Goal: Communication & Community: Answer question/provide support

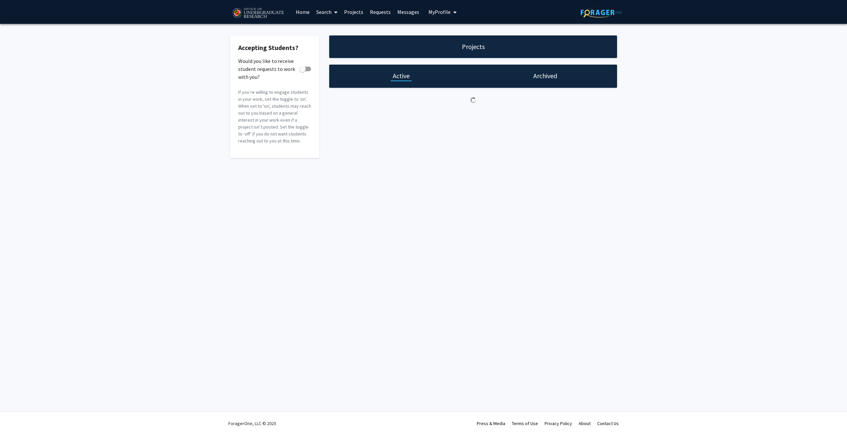
checkbox input "true"
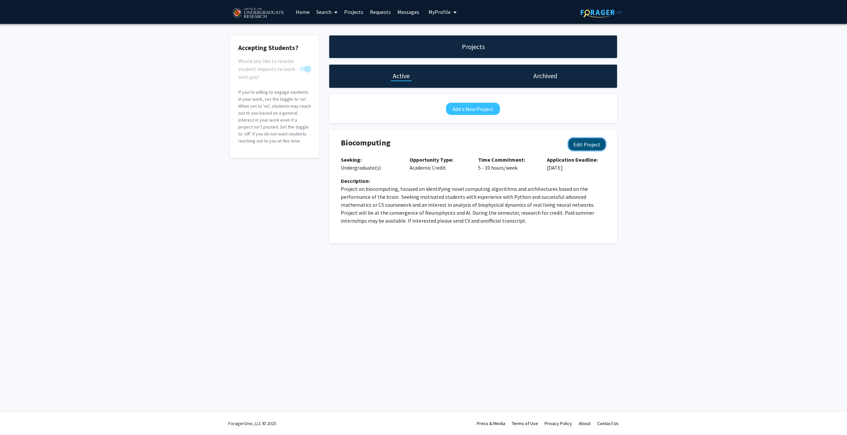
click at [588, 140] on button "Edit Project" at bounding box center [587, 144] width 37 height 12
select select "5 - 10"
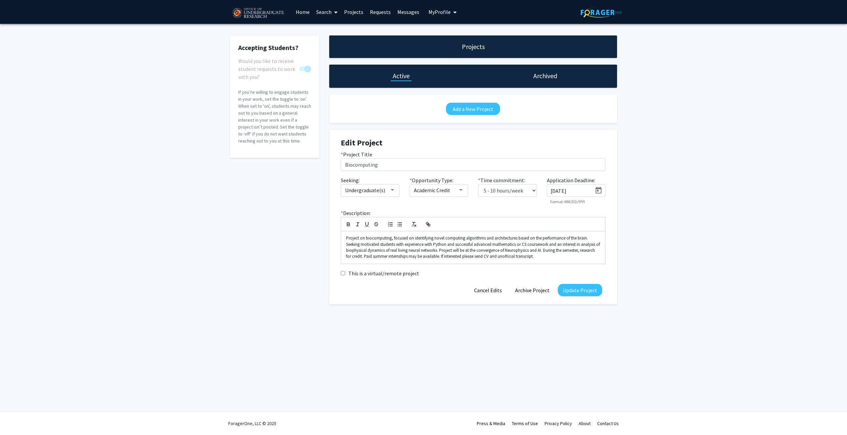
click at [601, 189] on icon "Open calendar" at bounding box center [599, 190] width 8 height 8
click at [579, 278] on div "16" at bounding box center [583, 279] width 12 height 12
type input "[DATE]"
click at [580, 288] on button "Update Project" at bounding box center [580, 290] width 44 height 12
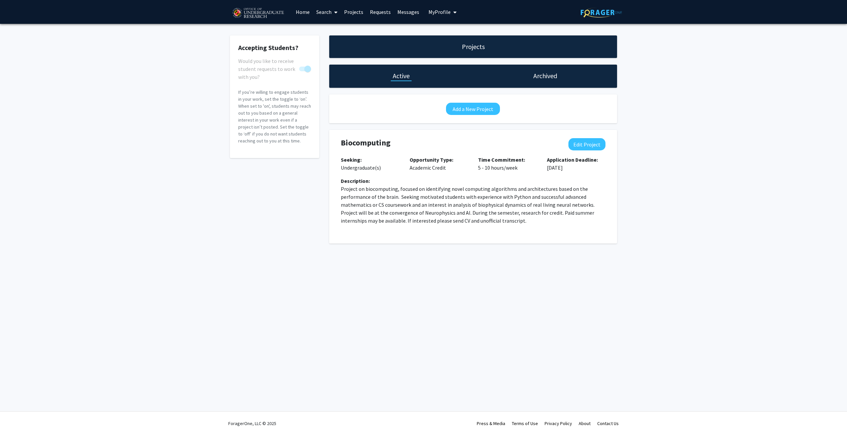
click at [405, 11] on link "Messages" at bounding box center [408, 11] width 28 height 23
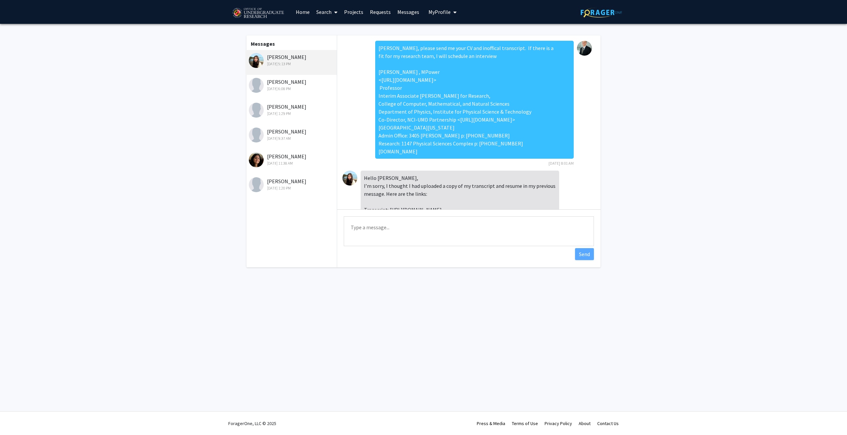
scroll to position [210, 0]
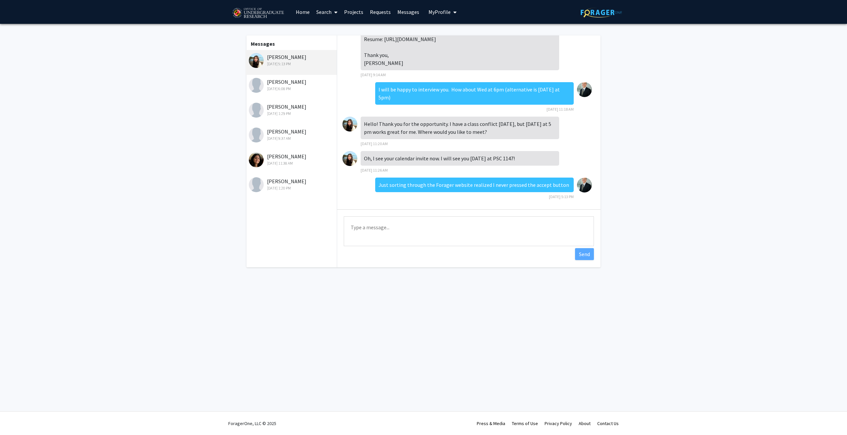
click at [292, 76] on div "[PERSON_NAME] [DATE] 6:08 PM" at bounding box center [291, 87] width 91 height 25
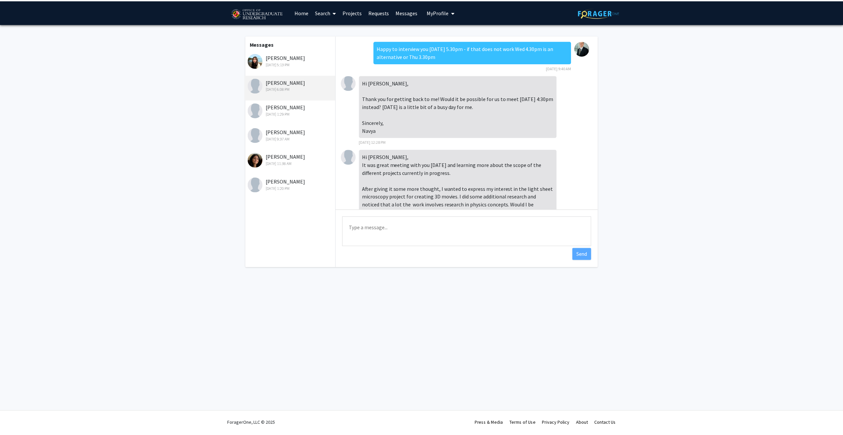
scroll to position [215, 0]
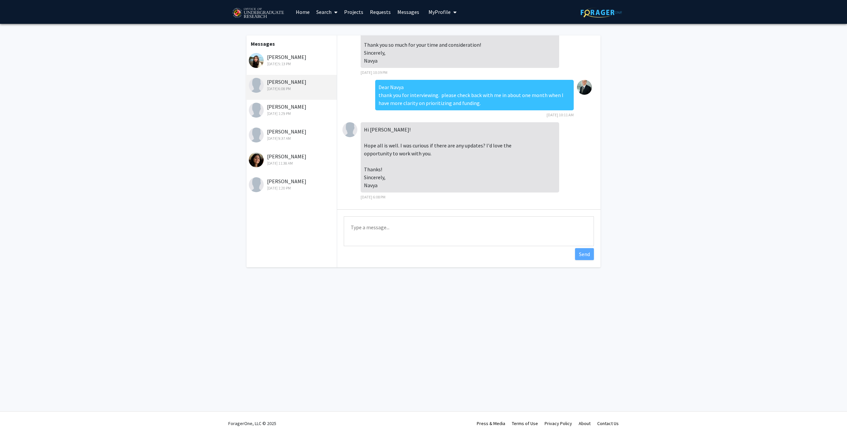
click at [381, 13] on link "Requests" at bounding box center [380, 11] width 27 height 23
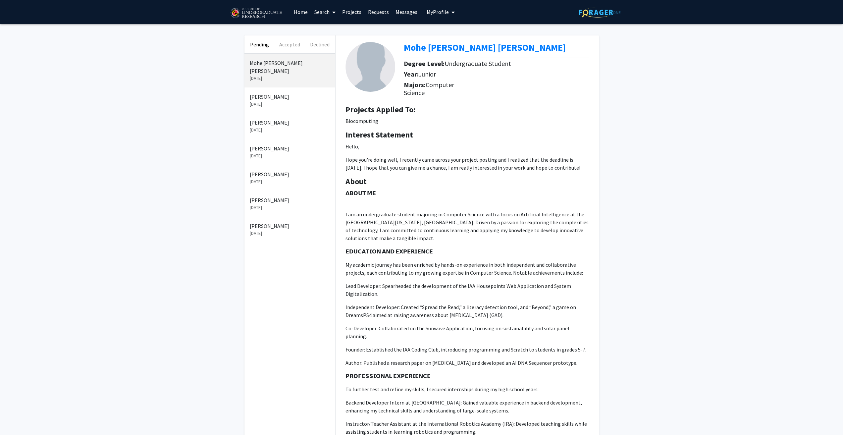
click at [287, 101] on p "[DATE]" at bounding box center [290, 104] width 80 height 7
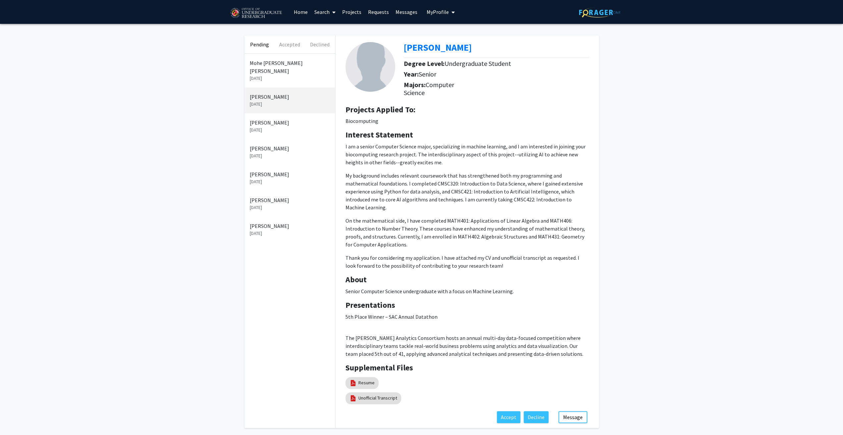
click at [280, 75] on p "[DATE]" at bounding box center [290, 78] width 80 height 7
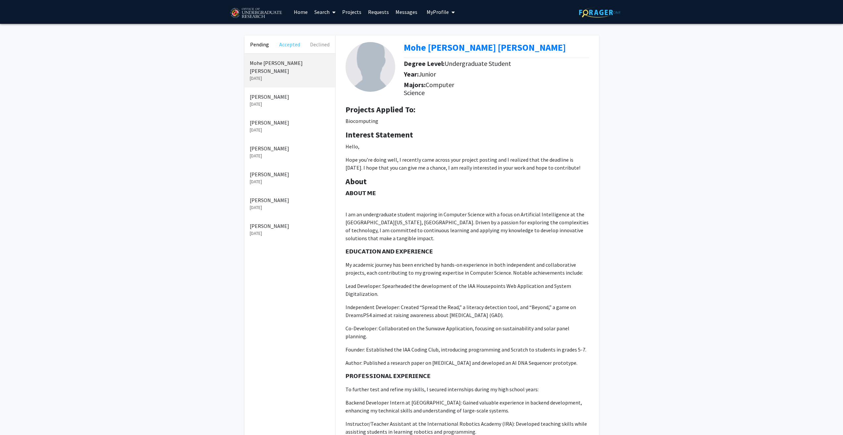
click at [290, 47] on button "Accepted" at bounding box center [289, 44] width 30 height 18
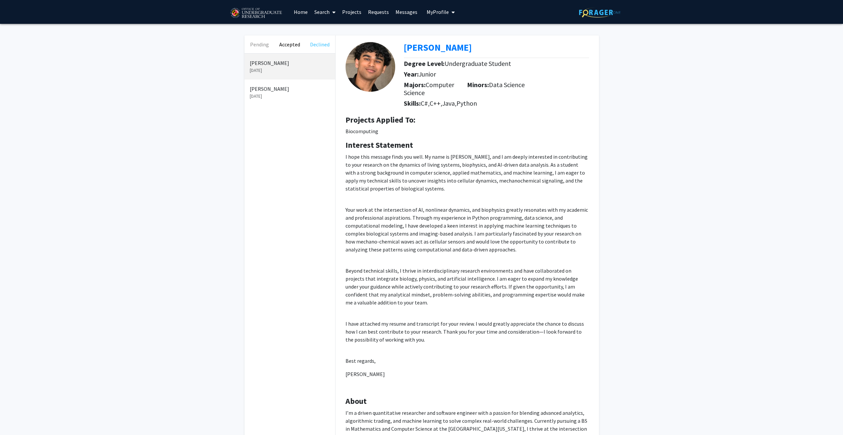
click at [315, 46] on button "Declined" at bounding box center [320, 44] width 30 height 18
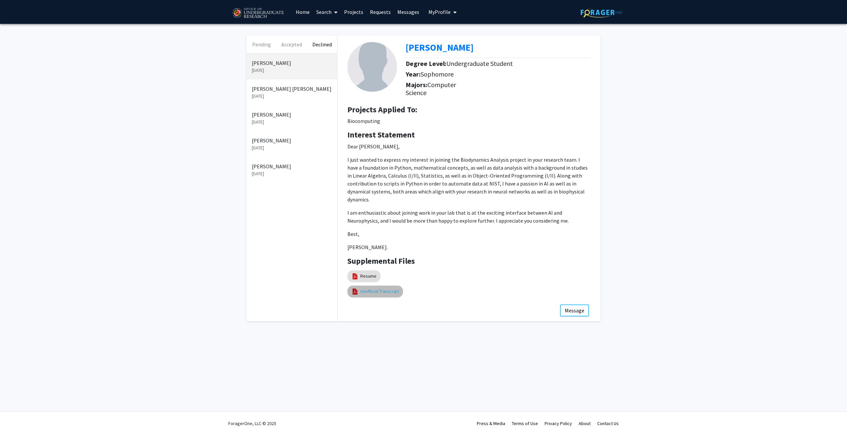
click at [373, 288] on link "Unofficial Transcript" at bounding box center [380, 291] width 39 height 7
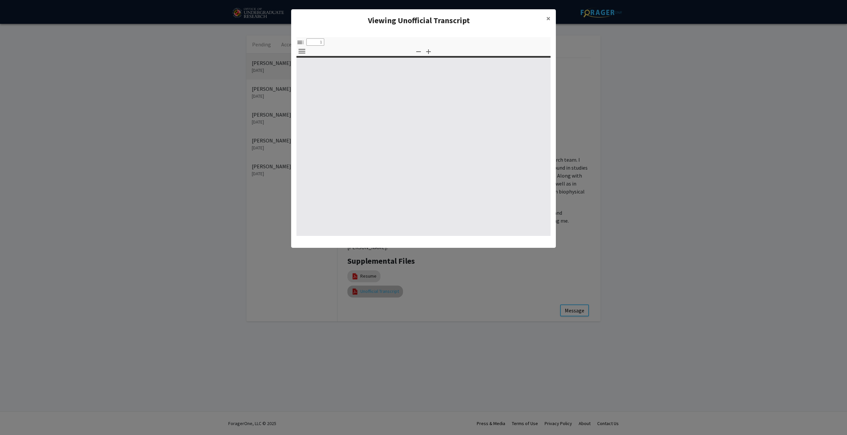
select select "custom"
type input "0"
select select "custom"
type input "1"
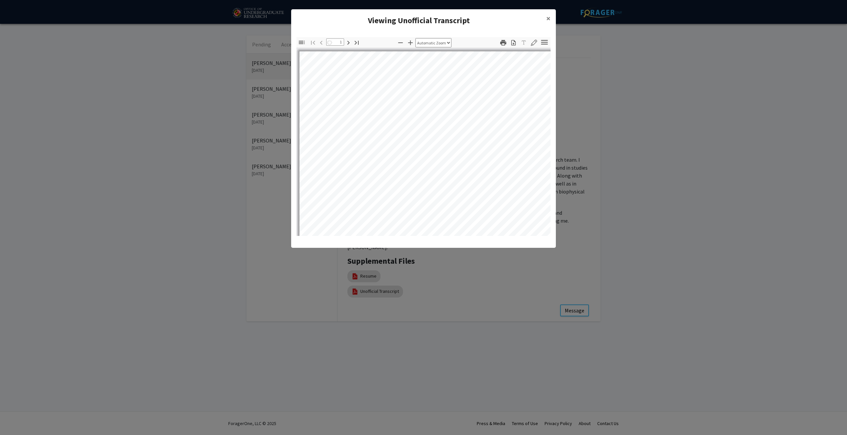
select select "auto"
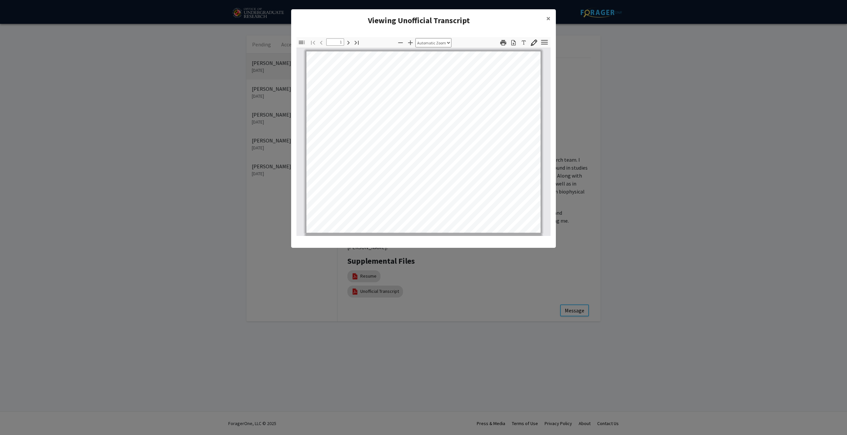
scroll to position [1, 0]
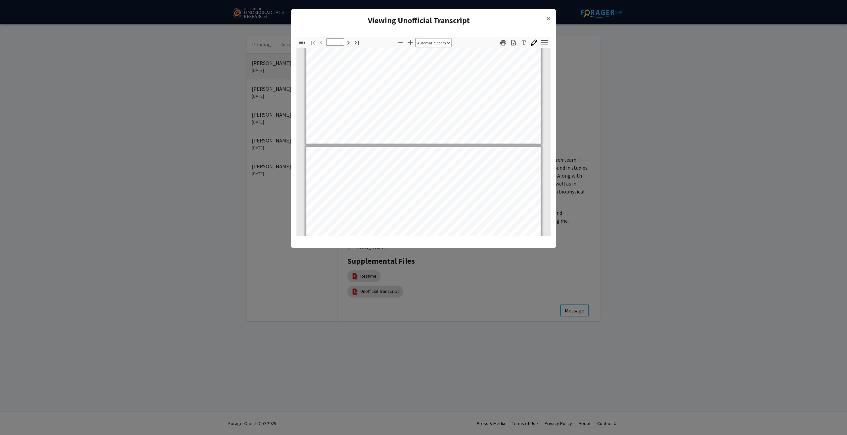
type input "2"
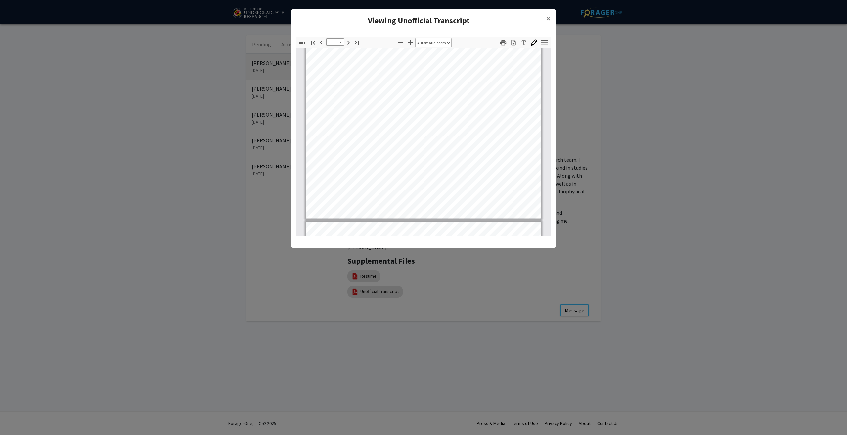
scroll to position [199, 0]
click at [549, 20] on span "×" at bounding box center [549, 18] width 4 height 10
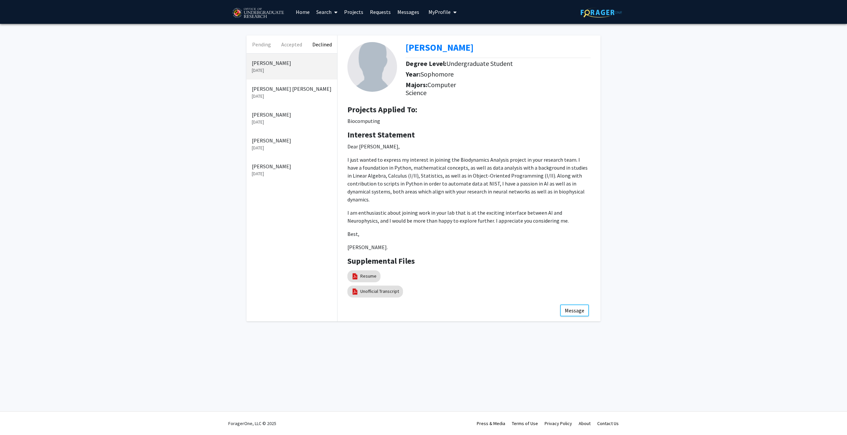
click at [291, 90] on p "[PERSON_NAME] [PERSON_NAME]" at bounding box center [292, 89] width 80 height 8
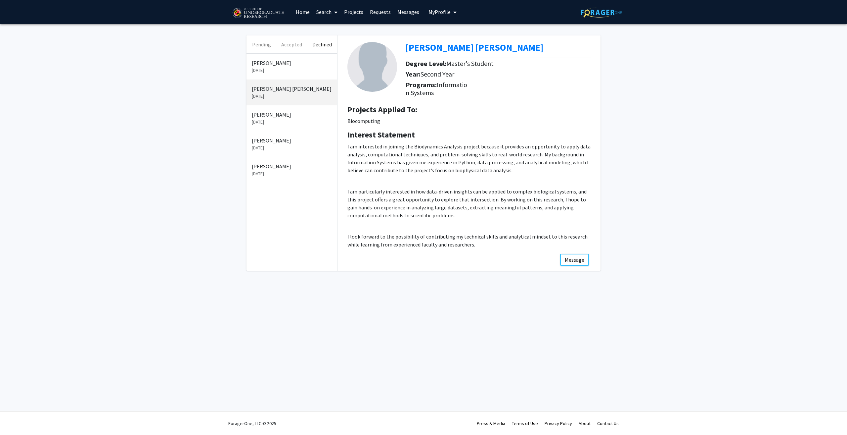
click at [290, 114] on p "[PERSON_NAME]" at bounding box center [292, 115] width 80 height 8
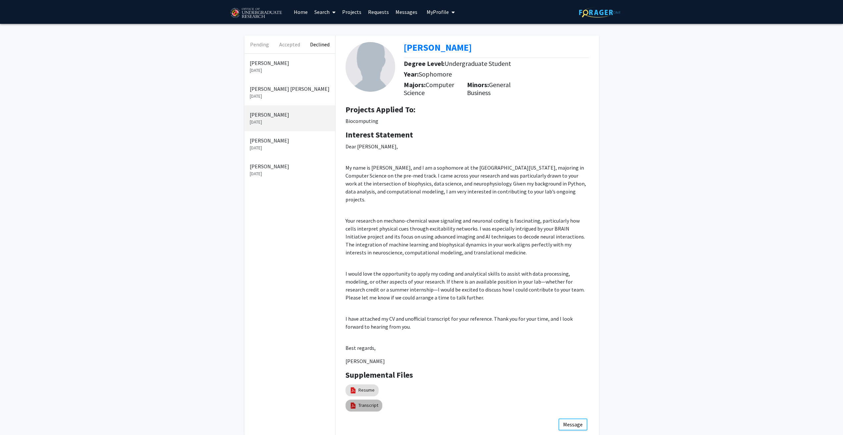
click at [357, 399] on mat-chip "Transcript" at bounding box center [363, 405] width 37 height 12
click at [367, 402] on link "Transcript" at bounding box center [368, 405] width 20 height 7
select select "custom"
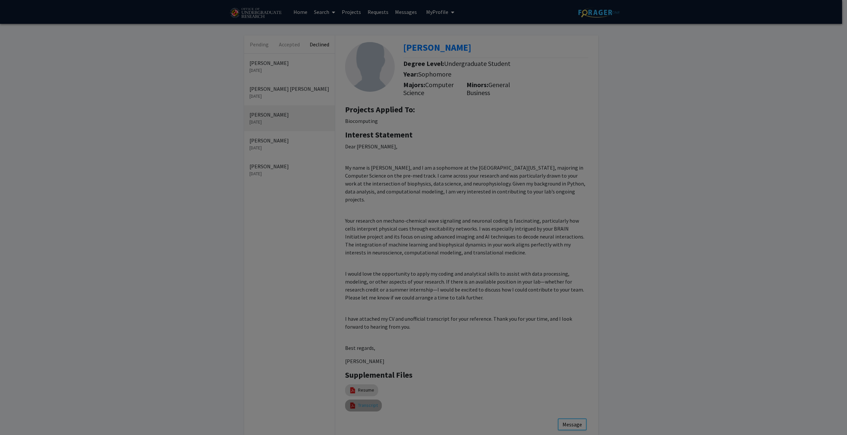
type input "0"
select select "custom"
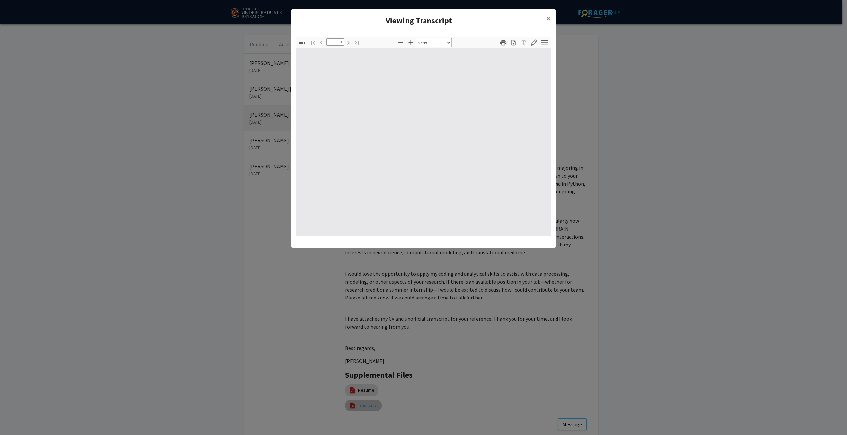
type input "1"
select select "auto"
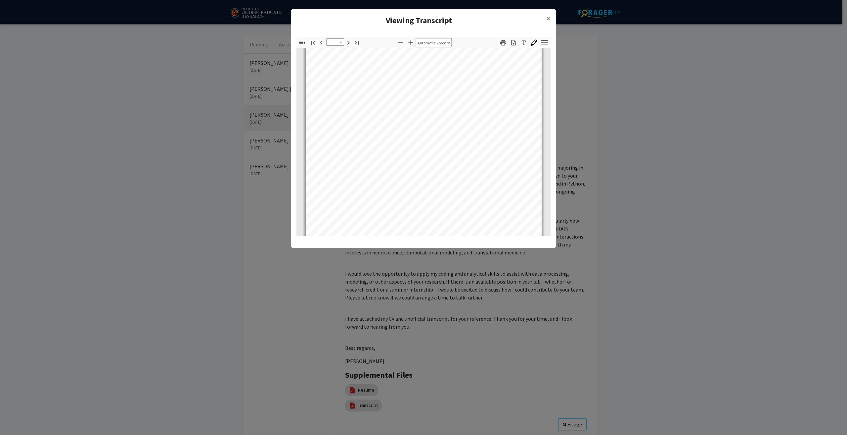
scroll to position [463, 0]
type input "2"
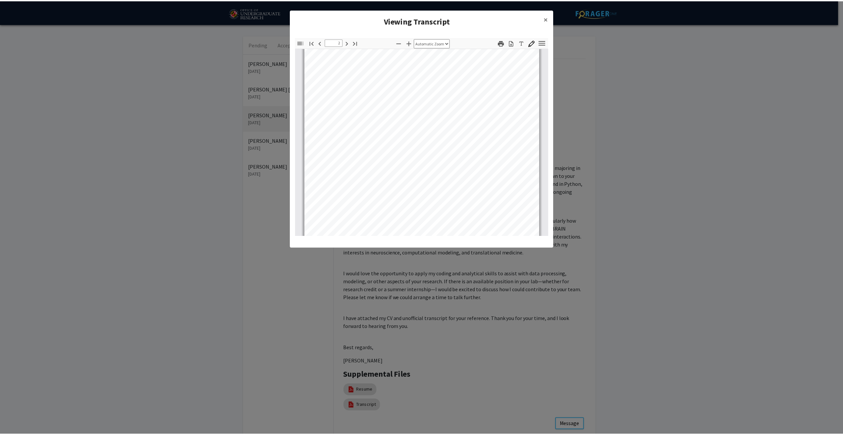
scroll to position [430, 0]
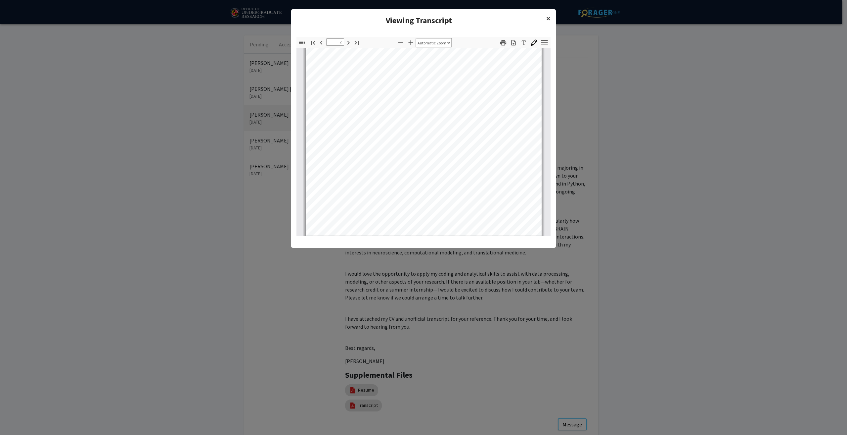
click at [548, 17] on span "×" at bounding box center [549, 18] width 4 height 10
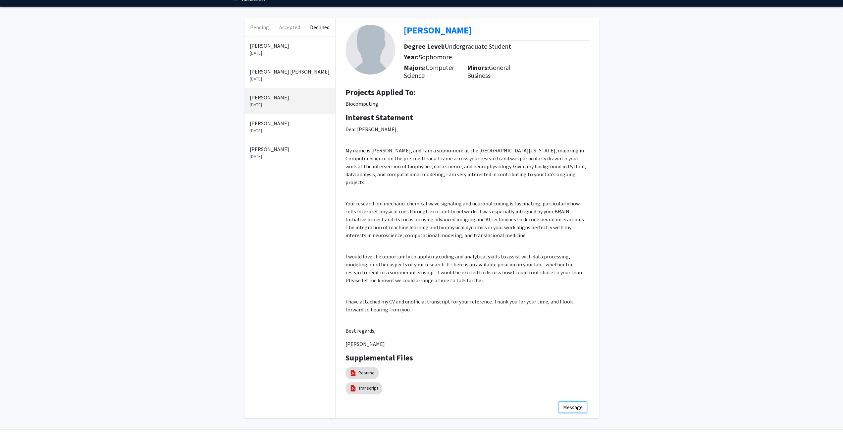
scroll to position [27, 0]
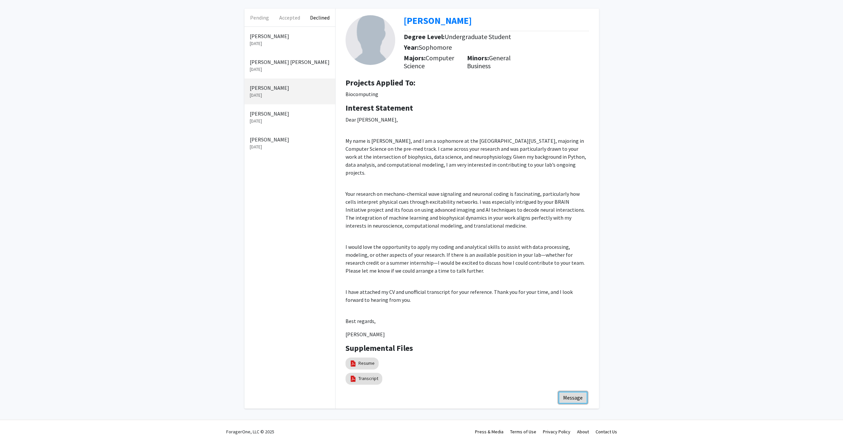
click at [579, 391] on button "Message" at bounding box center [572, 397] width 29 height 12
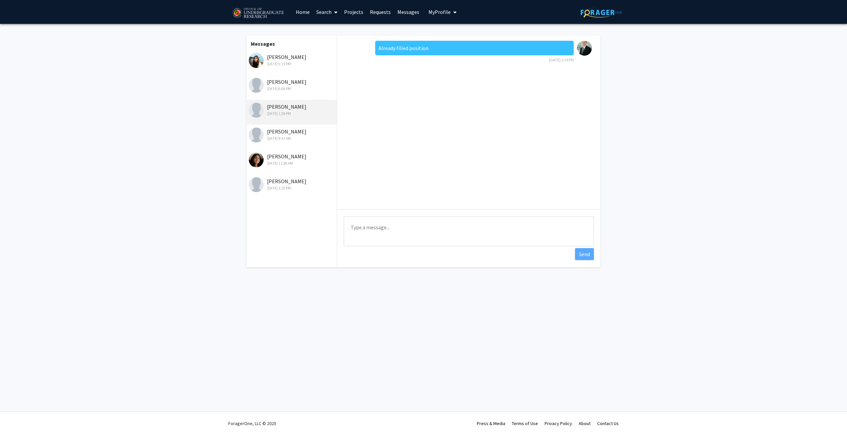
click at [408, 229] on textarea "Type a message" at bounding box center [469, 231] width 250 height 30
type textarea "I have a new position in the same area and will be glad to consider you. If you…"
click at [583, 254] on button "Send" at bounding box center [584, 254] width 19 height 12
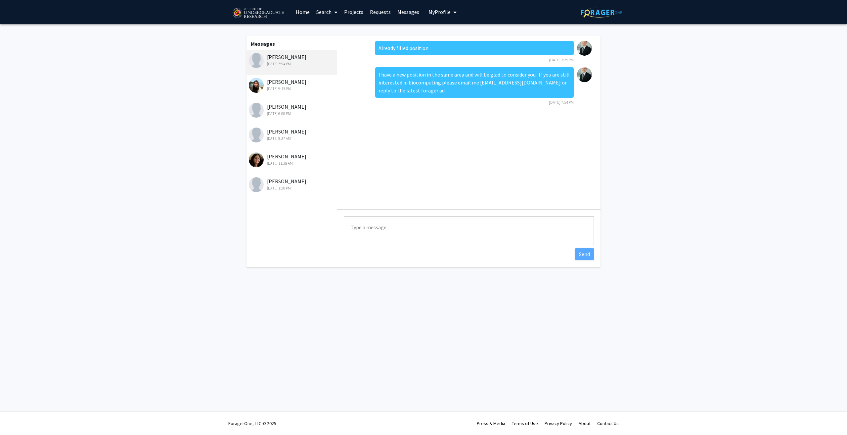
click at [275, 107] on div "[PERSON_NAME] [DATE] 6:08 PM" at bounding box center [292, 110] width 86 height 14
